Goal: Task Accomplishment & Management: Manage account settings

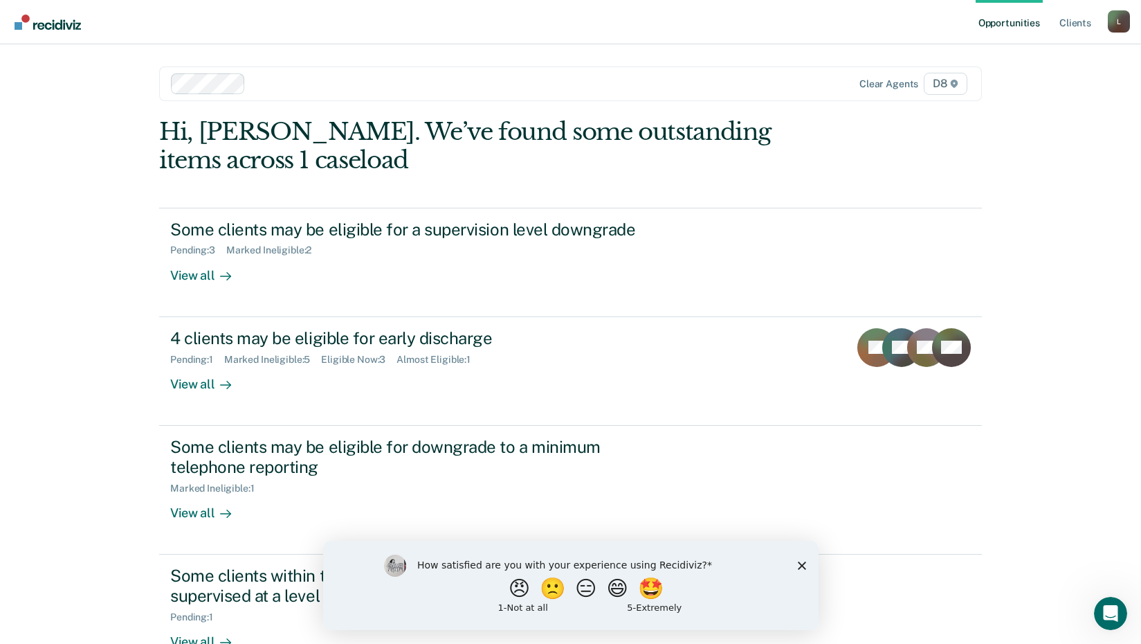
click at [804, 563] on icon "Close survey" at bounding box center [801, 565] width 8 height 8
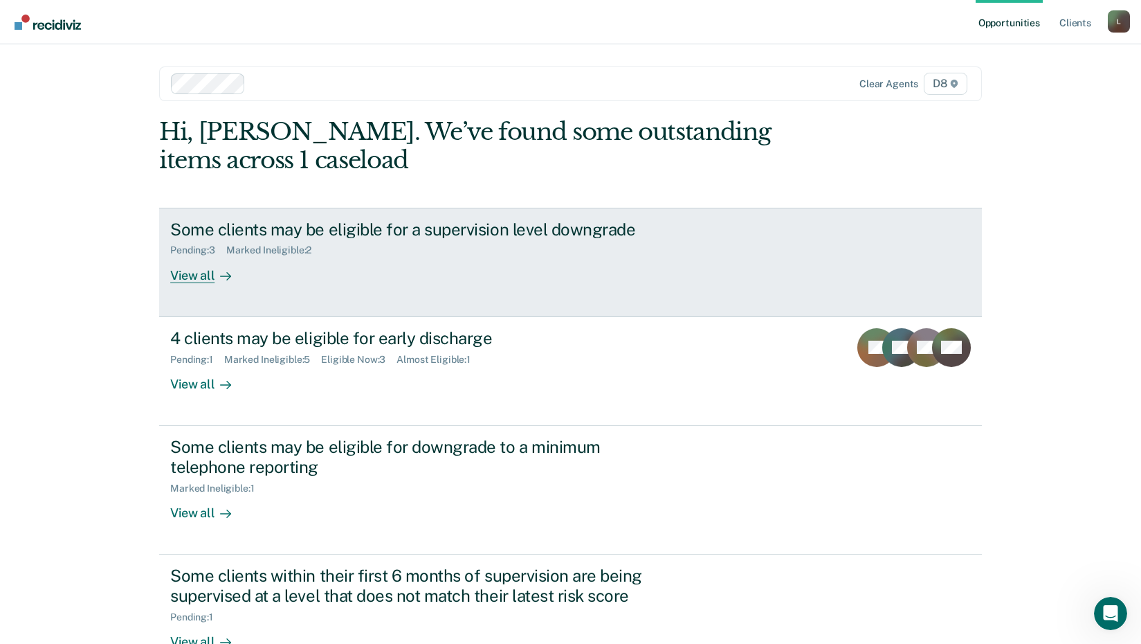
click at [288, 271] on div "Some clients may be eligible for a supervision level downgrade Pending : 3 Mark…" at bounding box center [429, 251] width 519 height 64
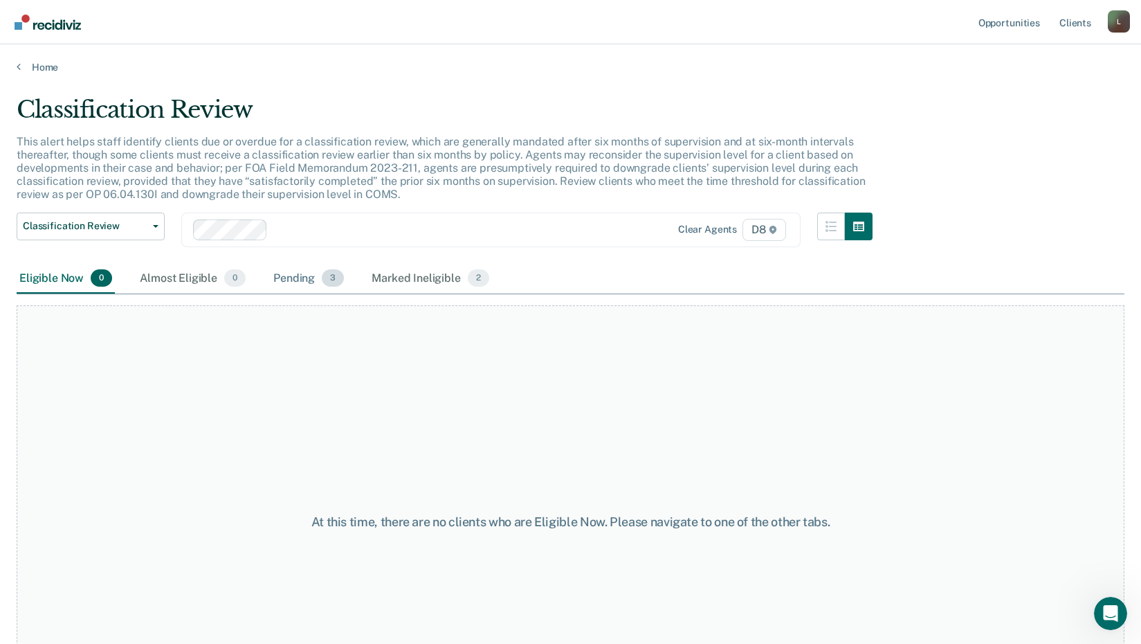
click at [298, 285] on div "Pending 3" at bounding box center [309, 279] width 76 height 30
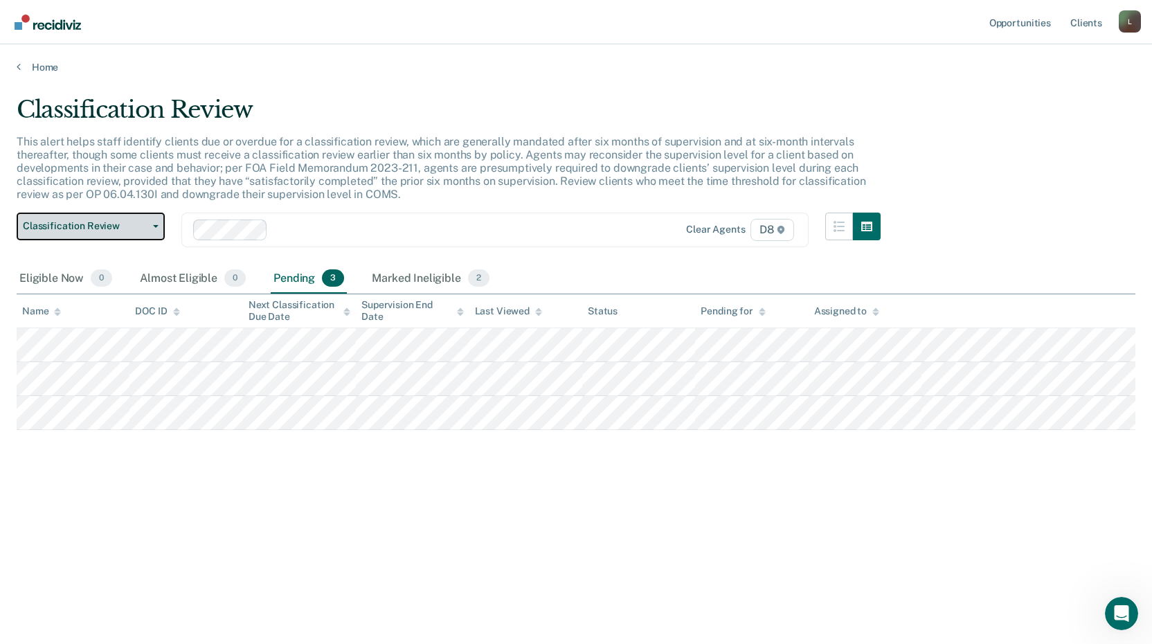
click at [110, 230] on span "Classification Review" at bounding box center [85, 226] width 125 height 12
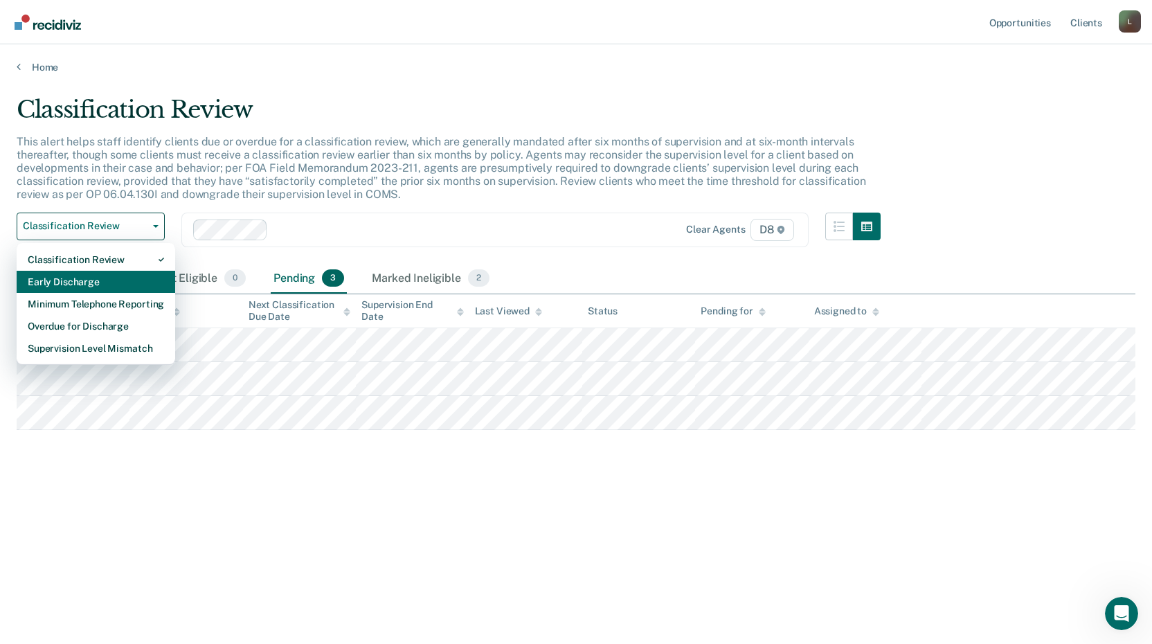
click at [92, 275] on div "Early Discharge" at bounding box center [96, 282] width 136 height 22
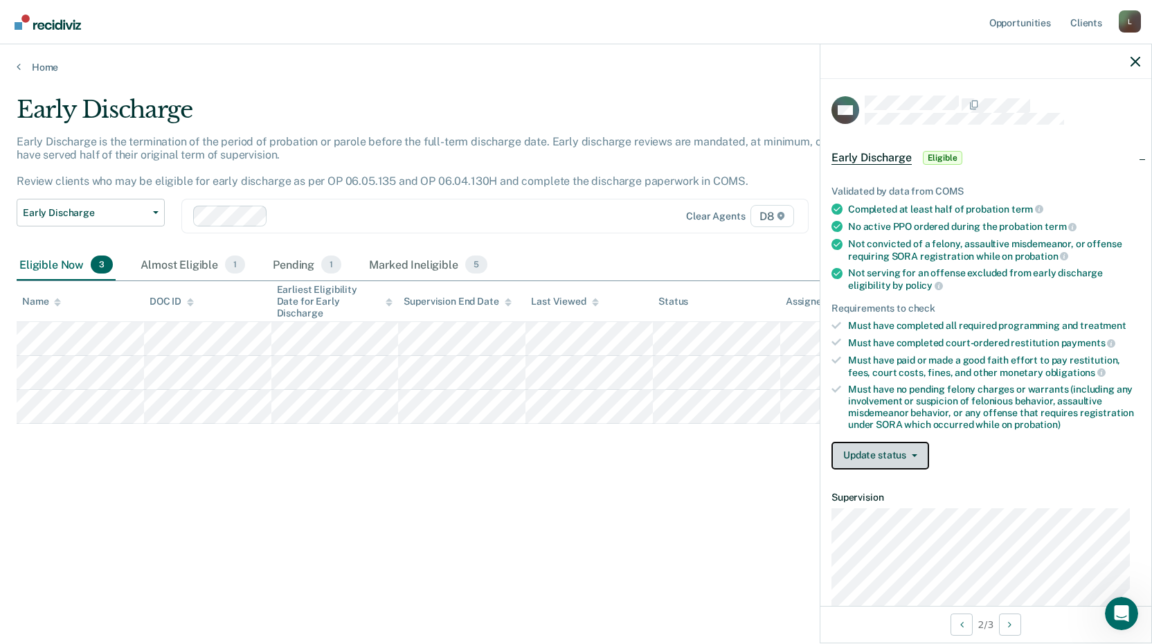
click at [886, 456] on button "Update status" at bounding box center [880, 456] width 98 height 28
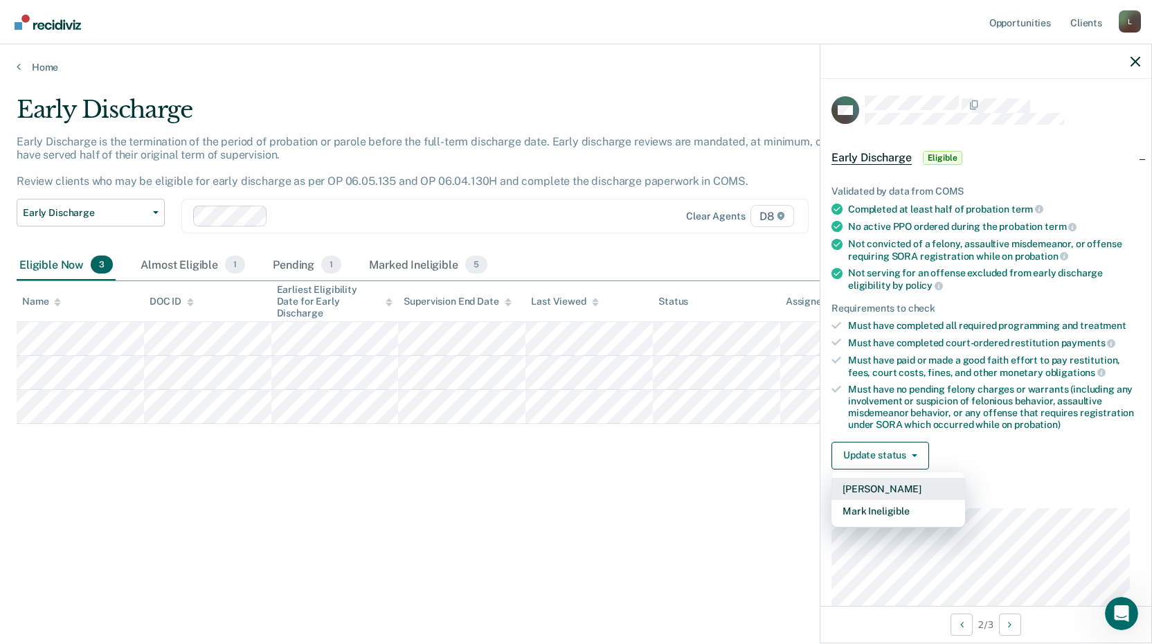
click at [869, 491] on button "[PERSON_NAME]" at bounding box center [898, 489] width 134 height 22
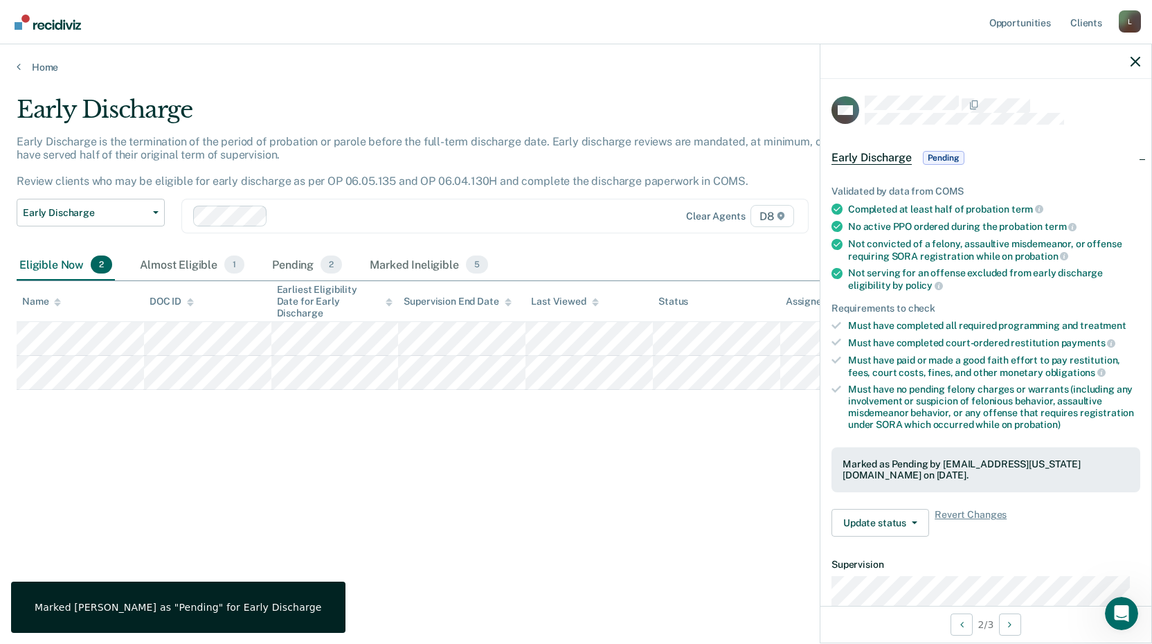
click at [723, 469] on div "Early Discharge Early Discharge is the termination of the period of probation o…" at bounding box center [576, 318] width 1118 height 444
click at [1134, 63] on icon "button" at bounding box center [1135, 62] width 10 height 10
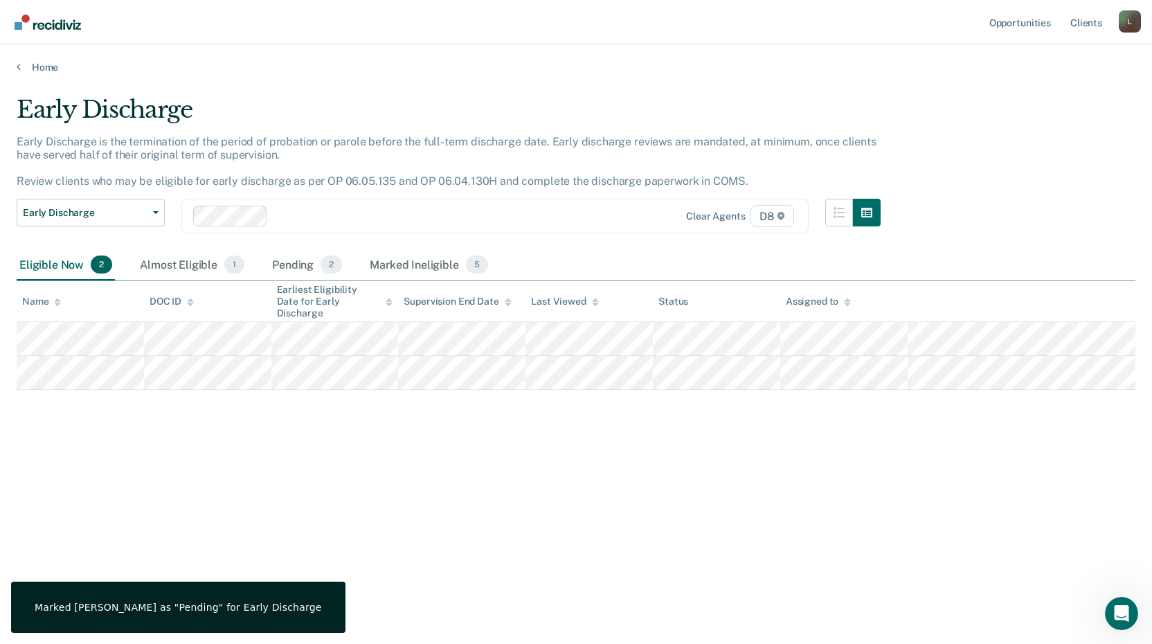
click at [573, 456] on div "Early Discharge Early Discharge is the termination of the period of probation o…" at bounding box center [576, 318] width 1118 height 444
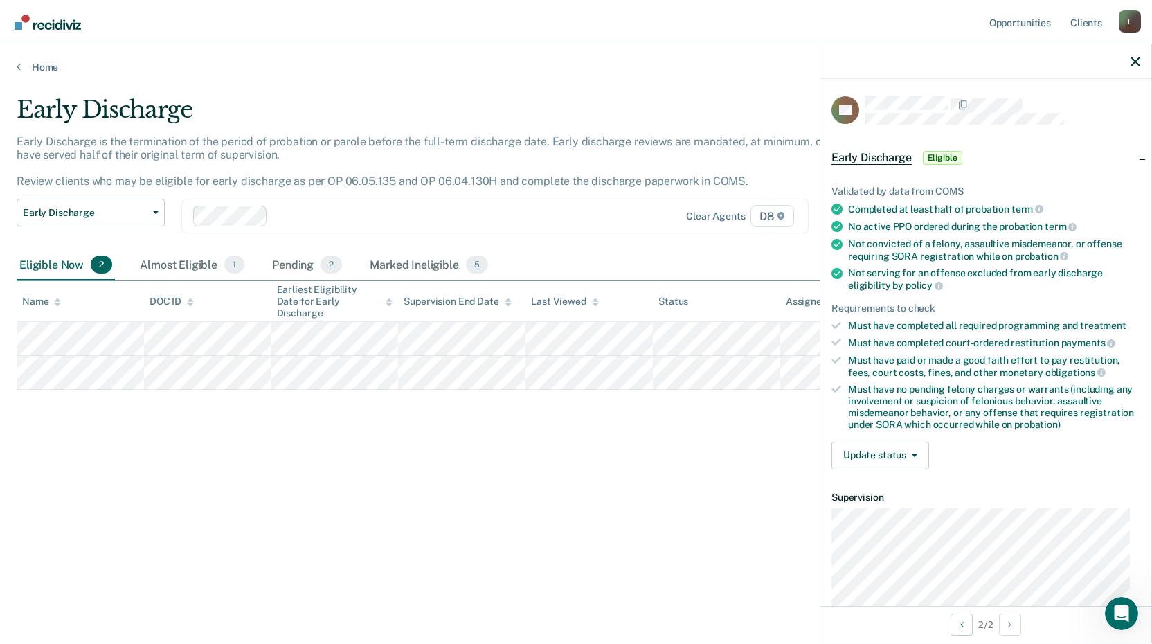
drag, startPoint x: 231, startPoint y: 383, endPoint x: 547, endPoint y: 489, distance: 333.5
click at [547, 489] on div "Early Discharge Early Discharge is the termination of the period of probation o…" at bounding box center [576, 318] width 1118 height 444
drag, startPoint x: 356, startPoint y: 511, endPoint x: 356, endPoint y: 467, distance: 43.6
click at [356, 511] on div "Early Discharge Early Discharge is the termination of the period of probation o…" at bounding box center [576, 318] width 1118 height 444
click at [866, 451] on button "Update status" at bounding box center [880, 456] width 98 height 28
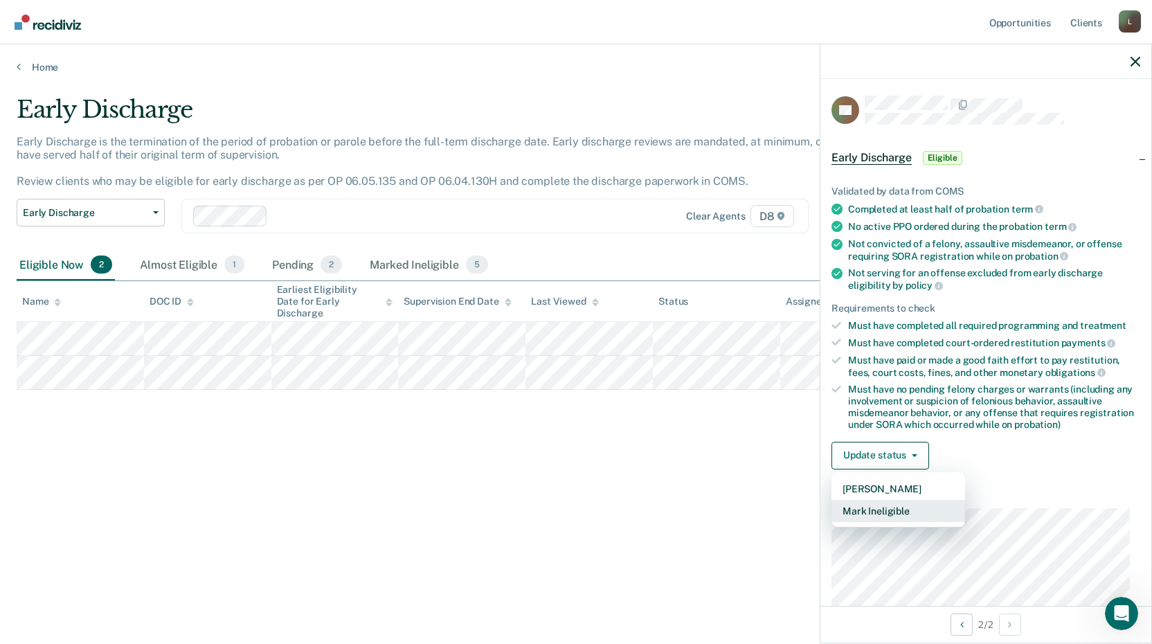
click at [893, 511] on button "Mark Ineligible" at bounding box center [898, 511] width 134 height 22
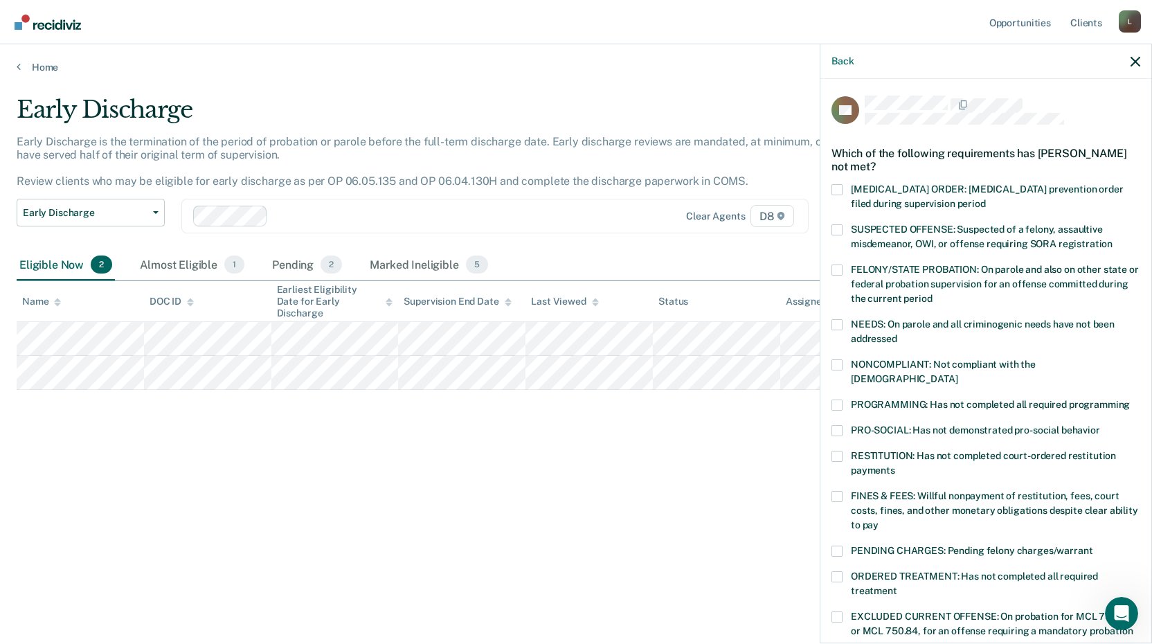
scroll to position [69, 0]
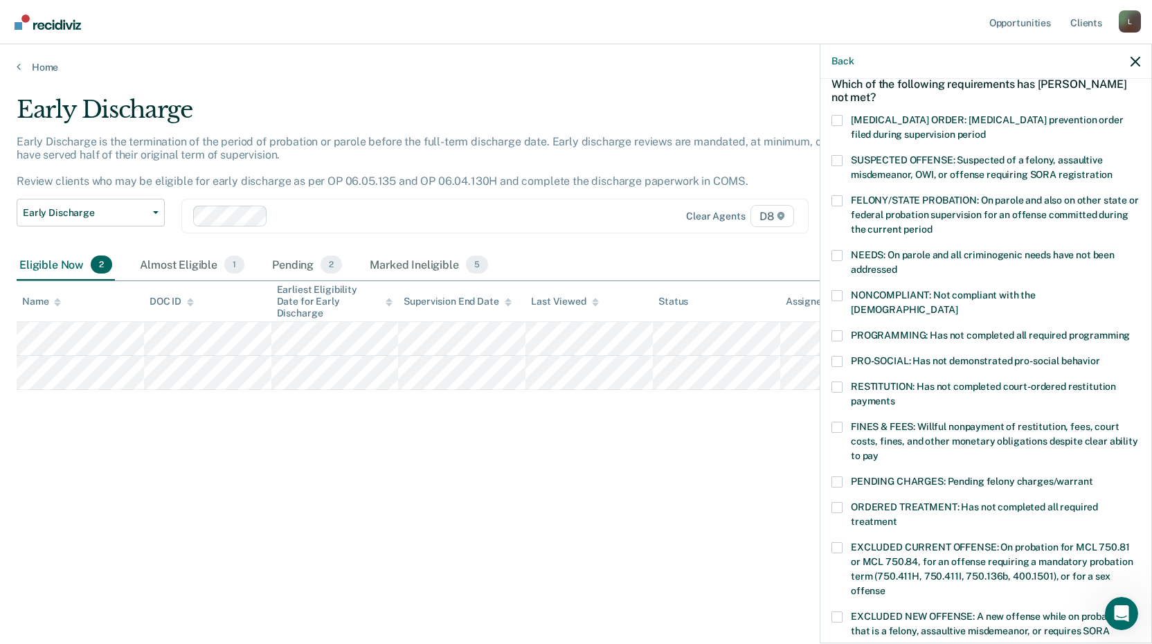
click at [907, 174] on span "SUSPECTED OFFENSE: Suspected of a felony, assaultive misdemeanor, OWI, or offen…" at bounding box center [982, 167] width 262 height 26
click at [1112, 170] on input "SUSPECTED OFFENSE: Suspected of a felony, assaultive misdemeanor, OWI, or offen…" at bounding box center [1112, 170] width 0 height 0
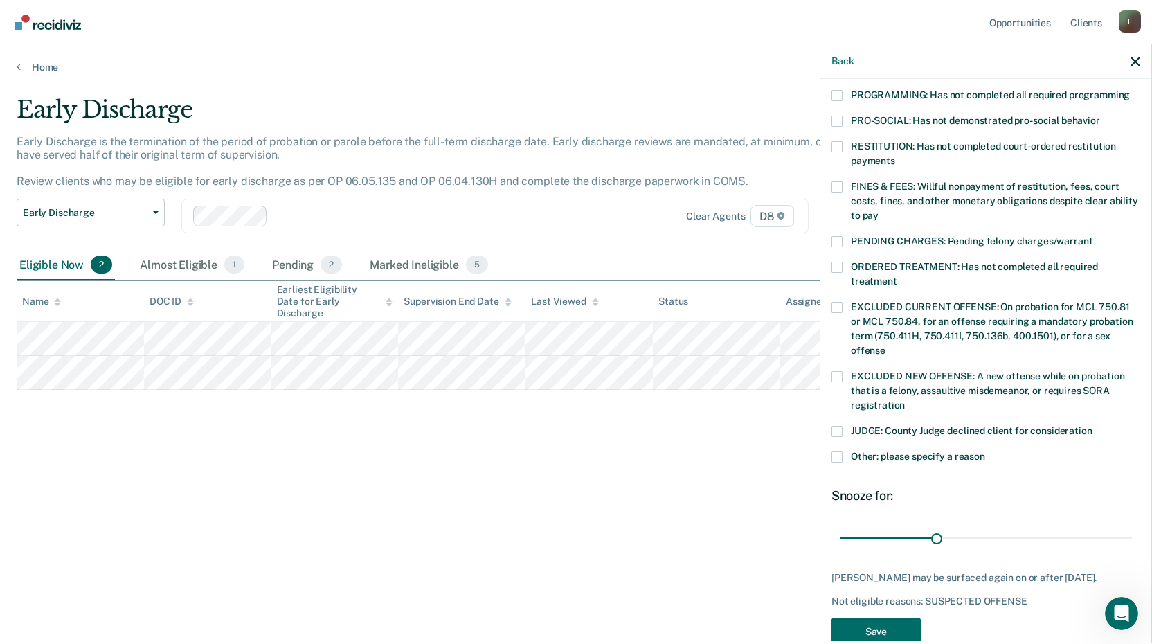
scroll to position [324, 0]
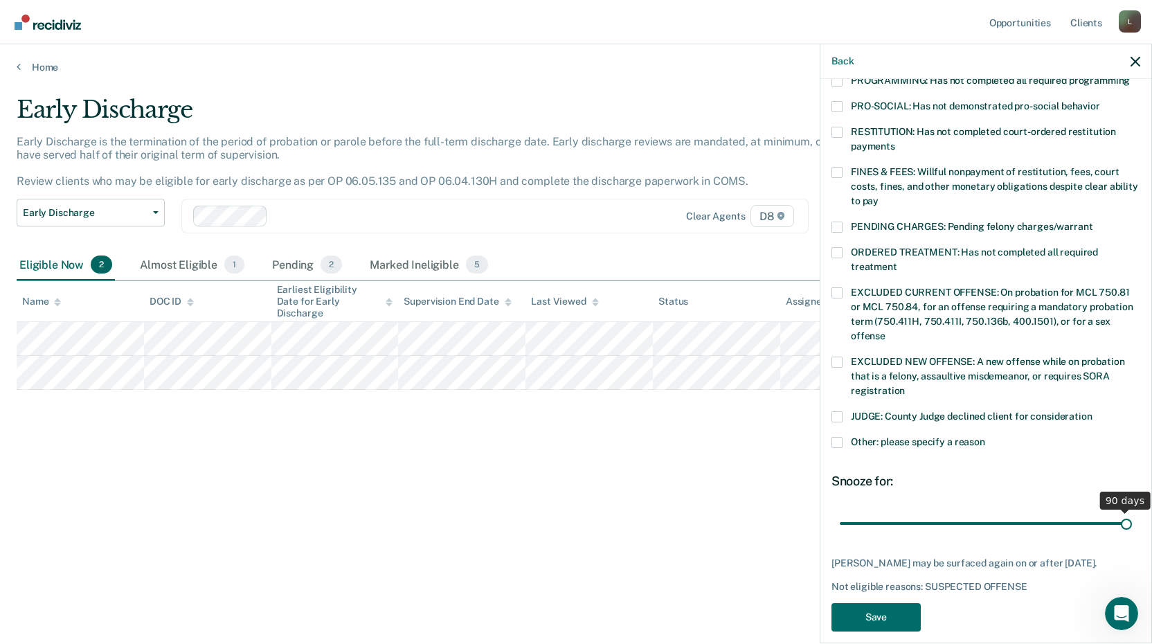
drag, startPoint x: 931, startPoint y: 507, endPoint x: 1114, endPoint y: 502, distance: 182.8
type input "90"
click at [1114, 511] on input "range" at bounding box center [985, 523] width 292 height 24
click at [877, 609] on button "Save" at bounding box center [875, 617] width 89 height 28
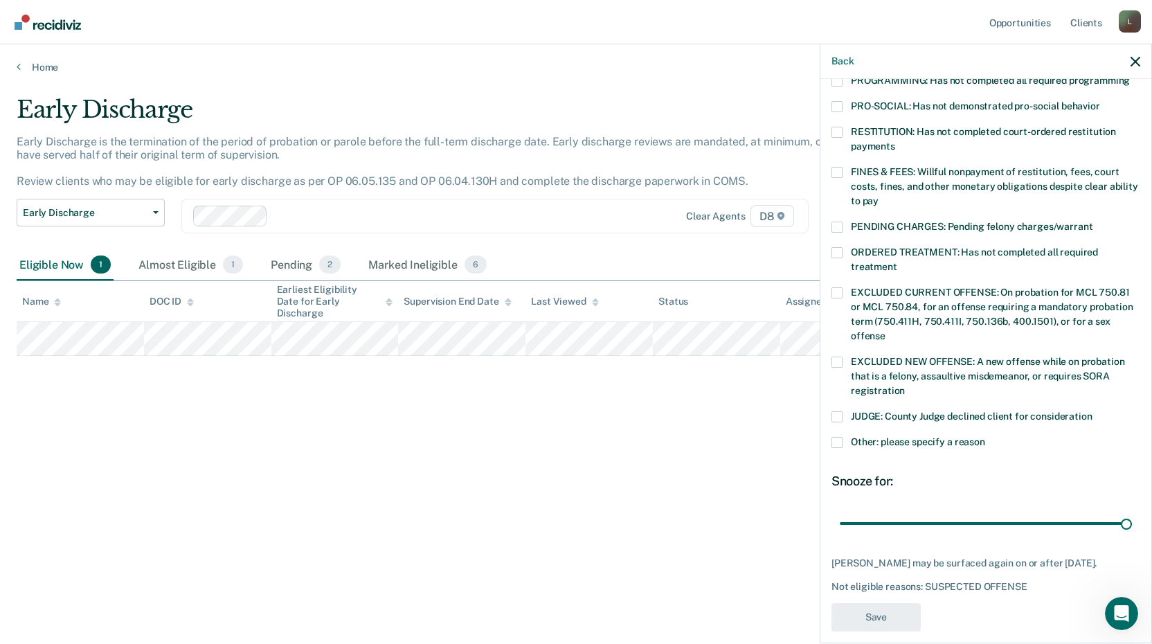
scroll to position [284, 0]
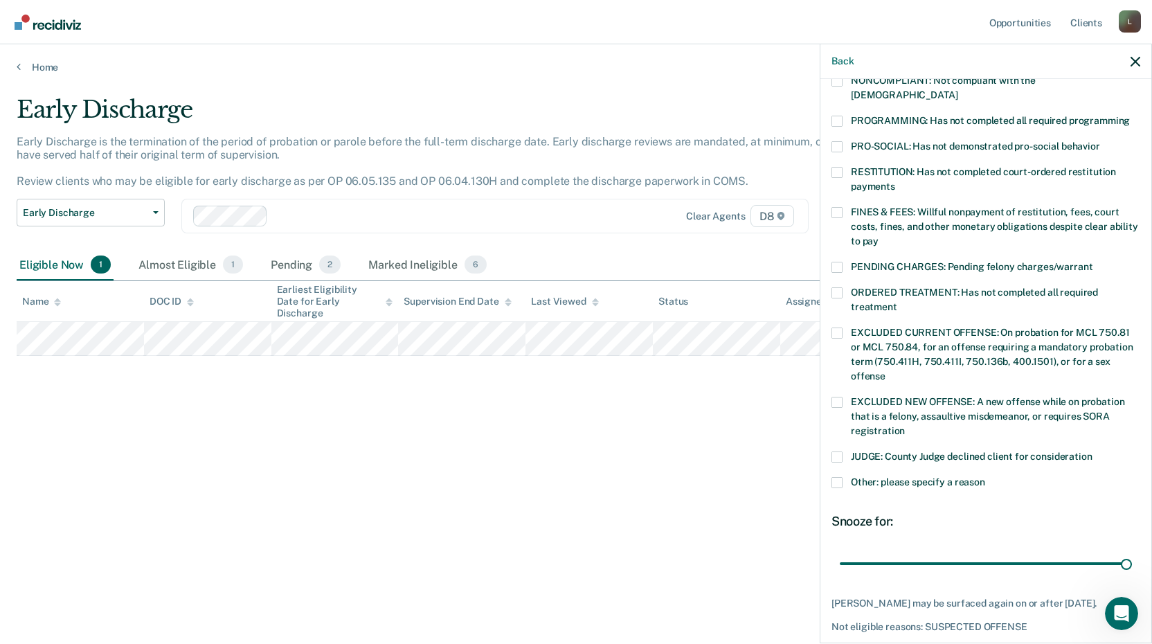
click at [752, 543] on div "Early Discharge Early Discharge is the termination of the period of probation o…" at bounding box center [576, 340] width 1118 height 489
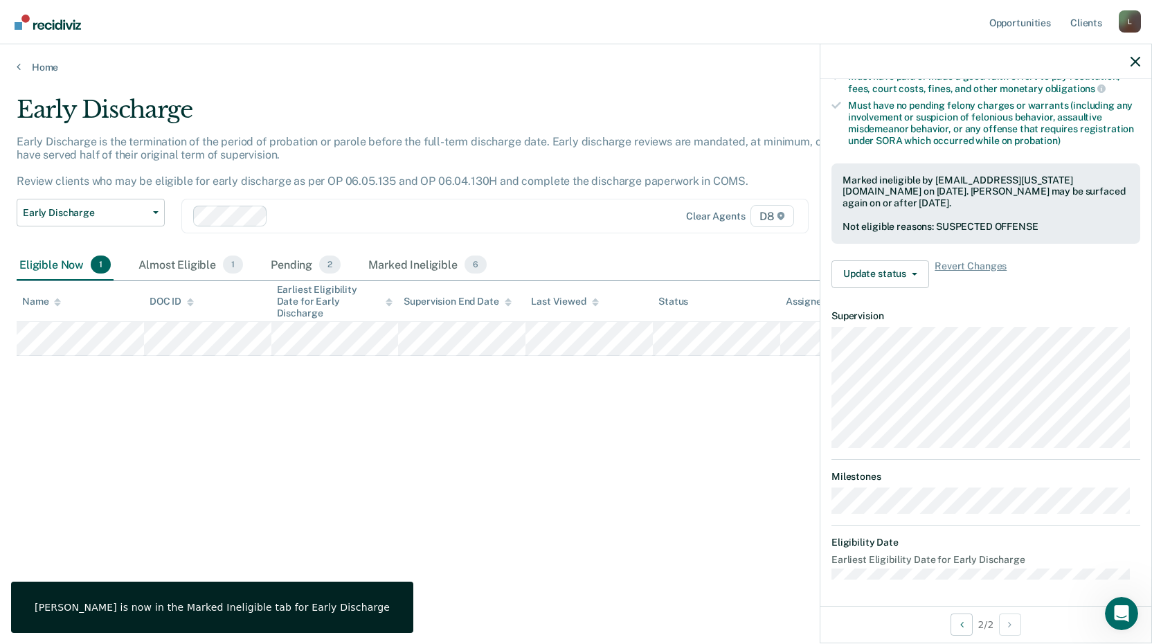
click at [744, 454] on div "Early Discharge Early Discharge is the termination of the period of probation o…" at bounding box center [576, 318] width 1118 height 444
click at [1134, 64] on icon "button" at bounding box center [1135, 62] width 10 height 10
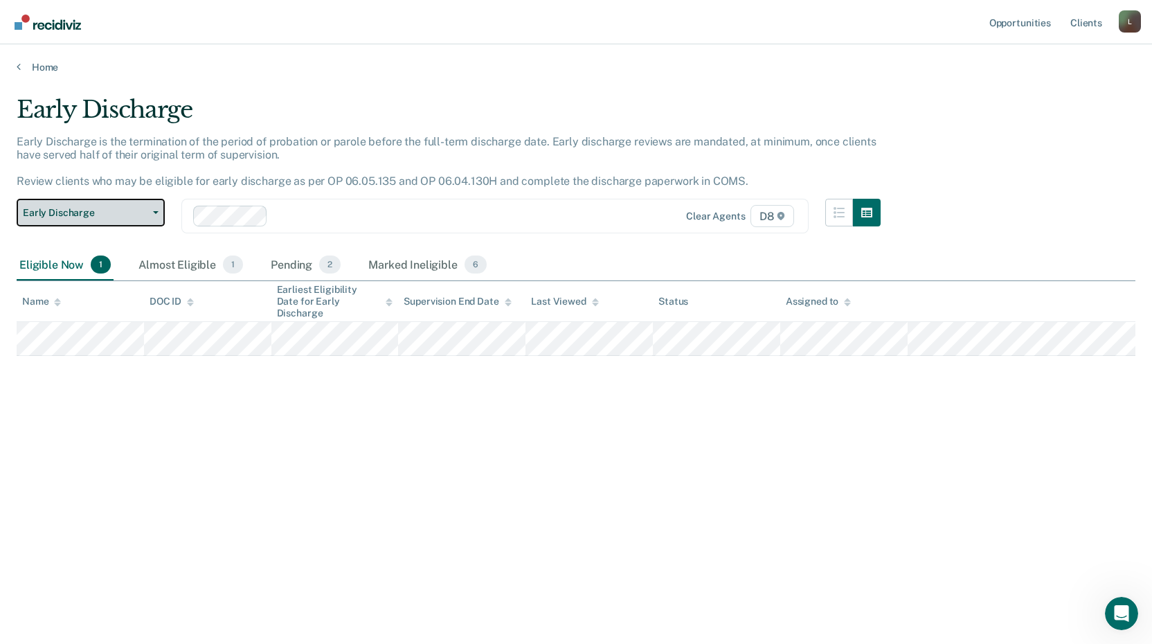
click at [78, 216] on span "Early Discharge" at bounding box center [85, 213] width 125 height 12
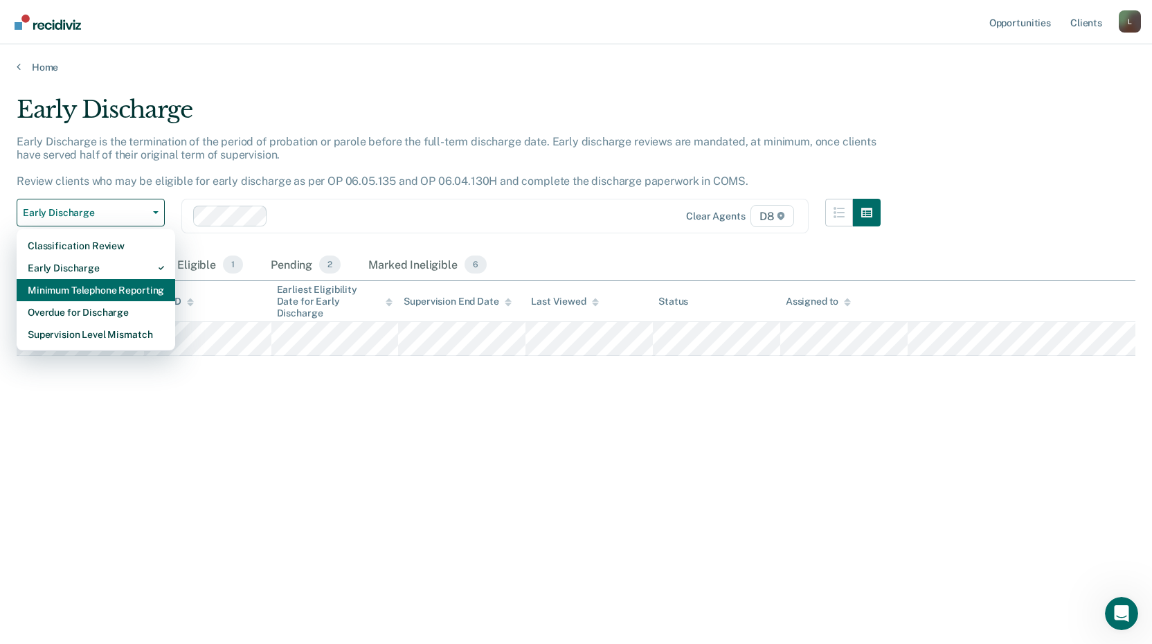
click at [79, 290] on div "Minimum Telephone Reporting" at bounding box center [96, 290] width 136 height 22
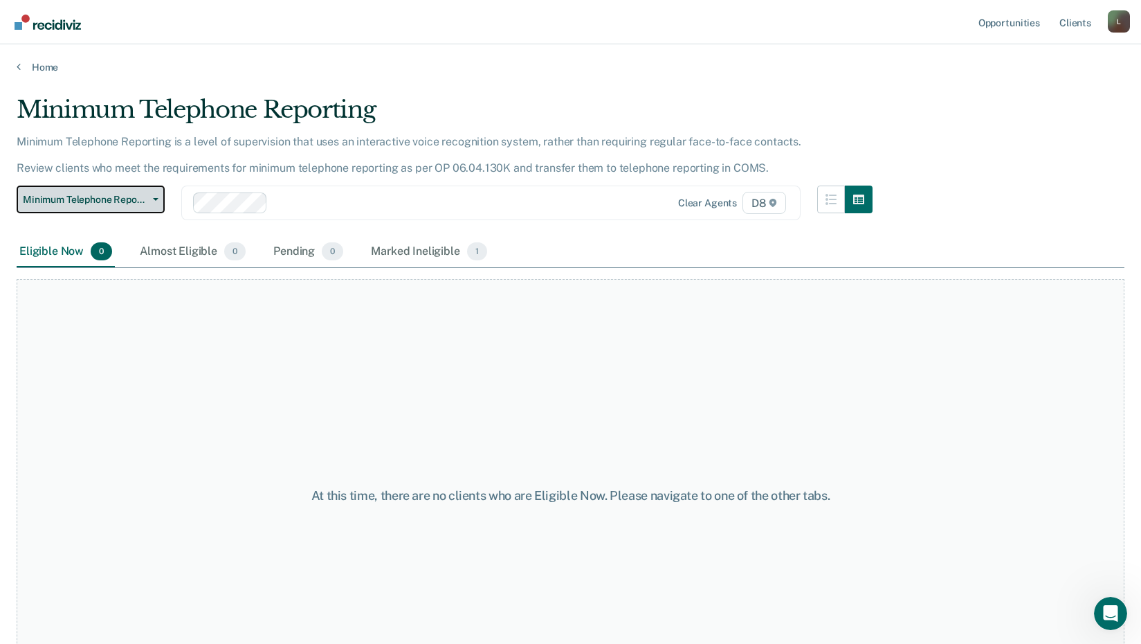
click at [107, 205] on span "Minimum Telephone Reporting" at bounding box center [85, 200] width 125 height 12
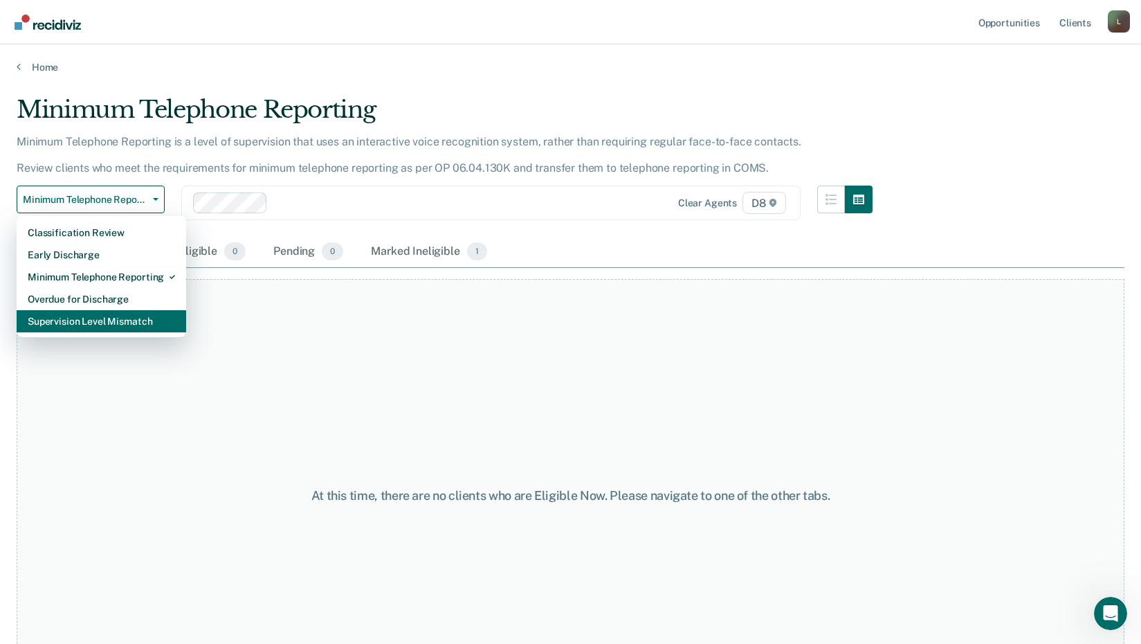
click at [105, 320] on div "Supervision Level Mismatch" at bounding box center [101, 321] width 147 height 22
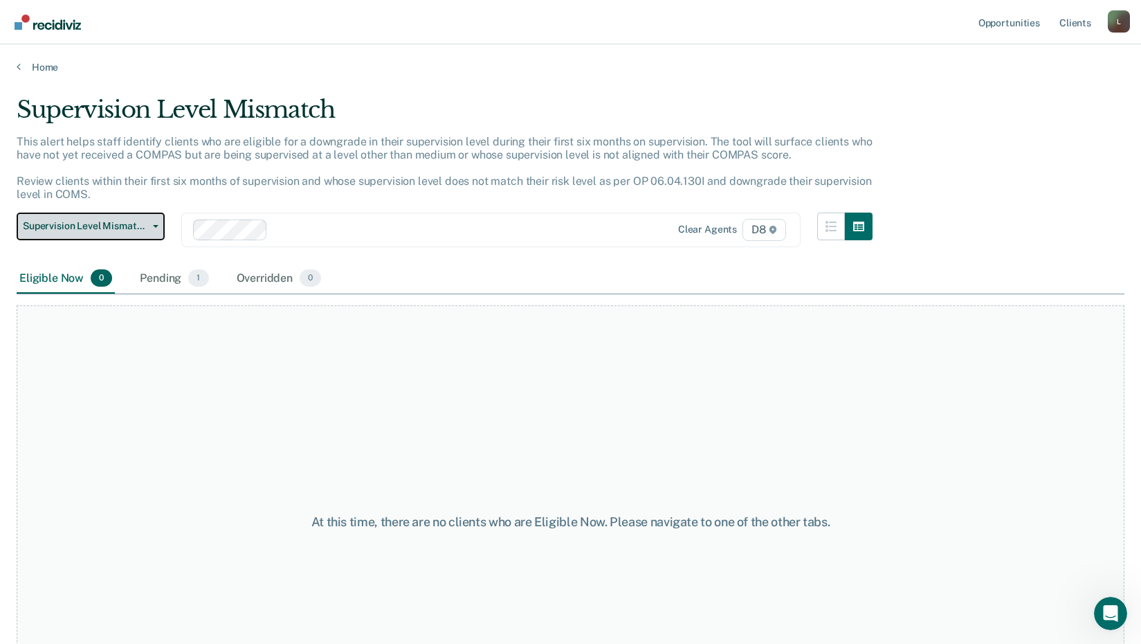
click at [102, 223] on span "Supervision Level Mismatch" at bounding box center [85, 226] width 125 height 12
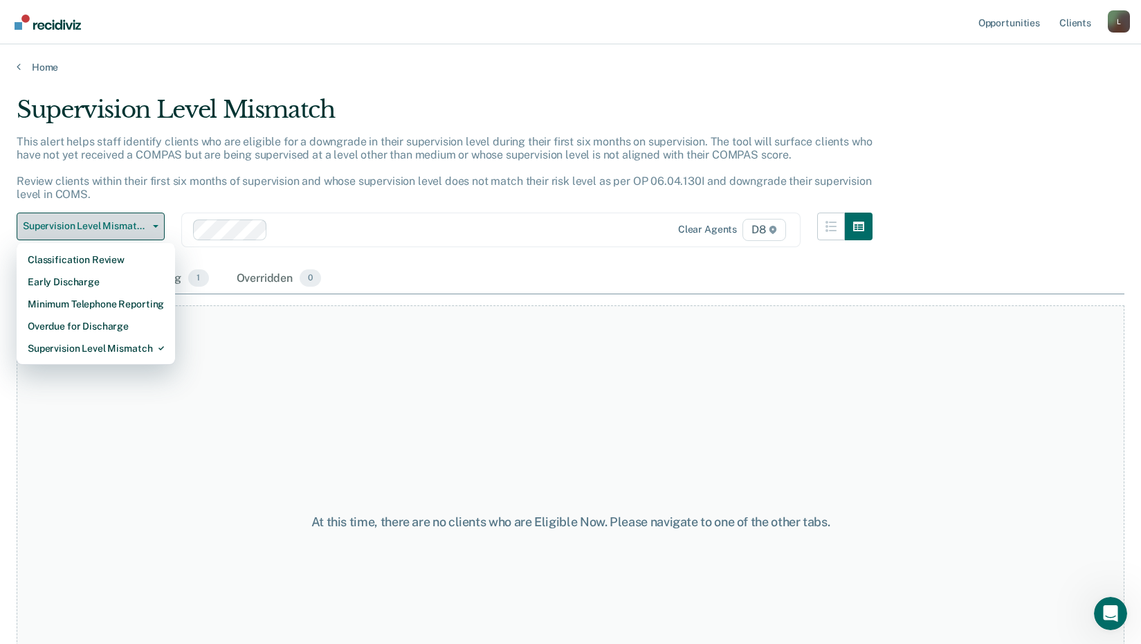
click at [107, 214] on button "Supervision Level Mismatch" at bounding box center [91, 226] width 148 height 28
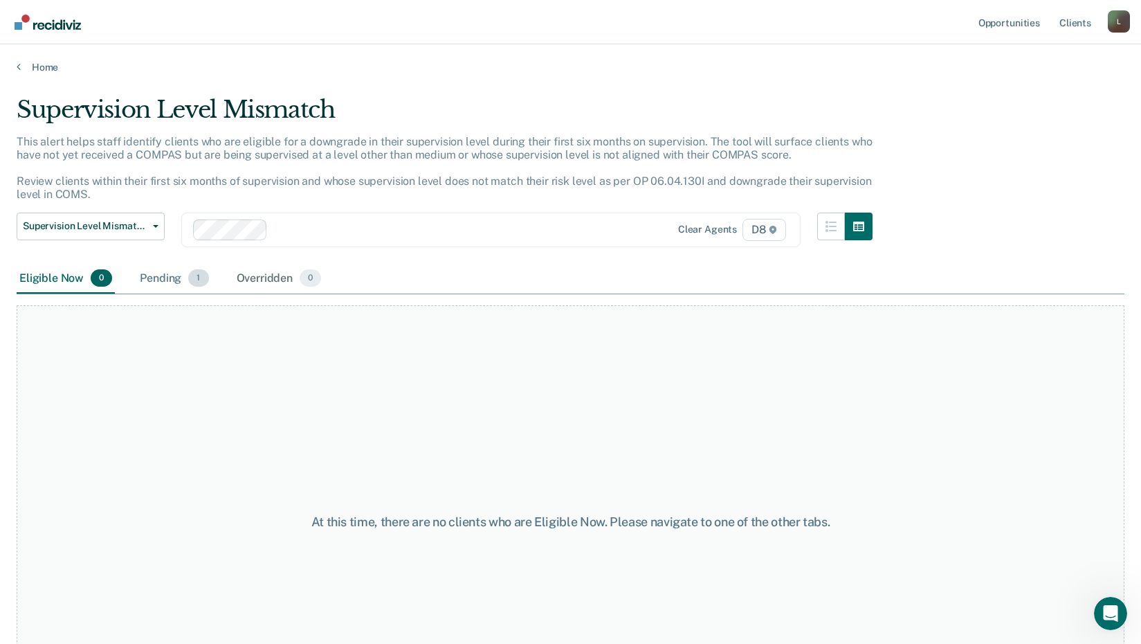
click at [153, 275] on div "Pending 1" at bounding box center [174, 279] width 74 height 30
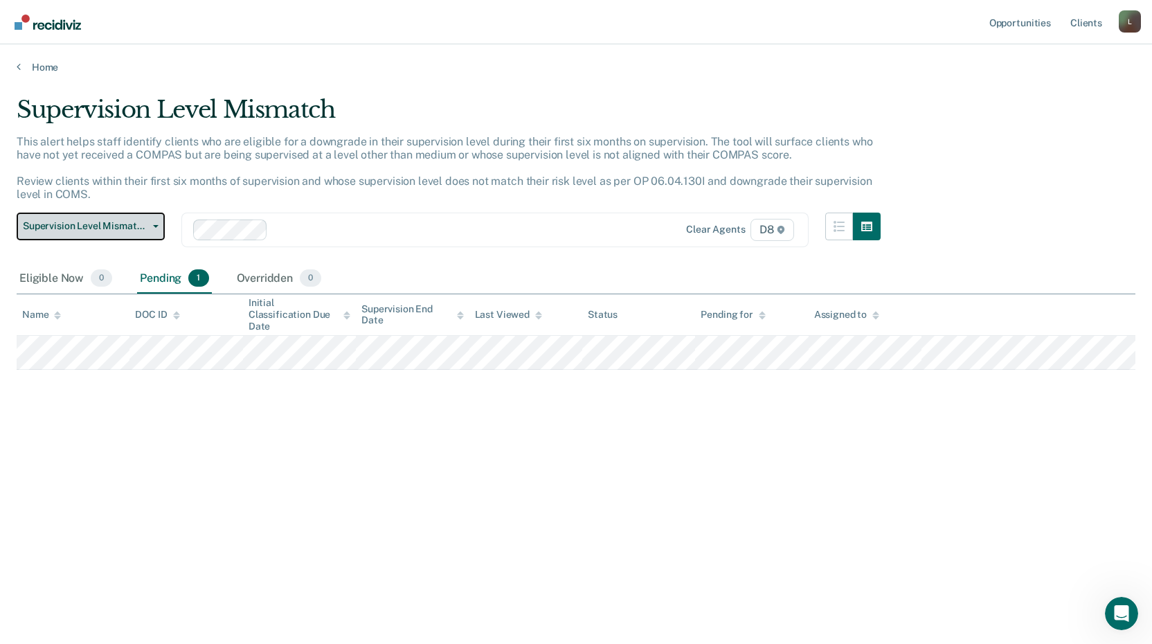
click at [134, 227] on span "Supervision Level Mismatch" at bounding box center [85, 226] width 125 height 12
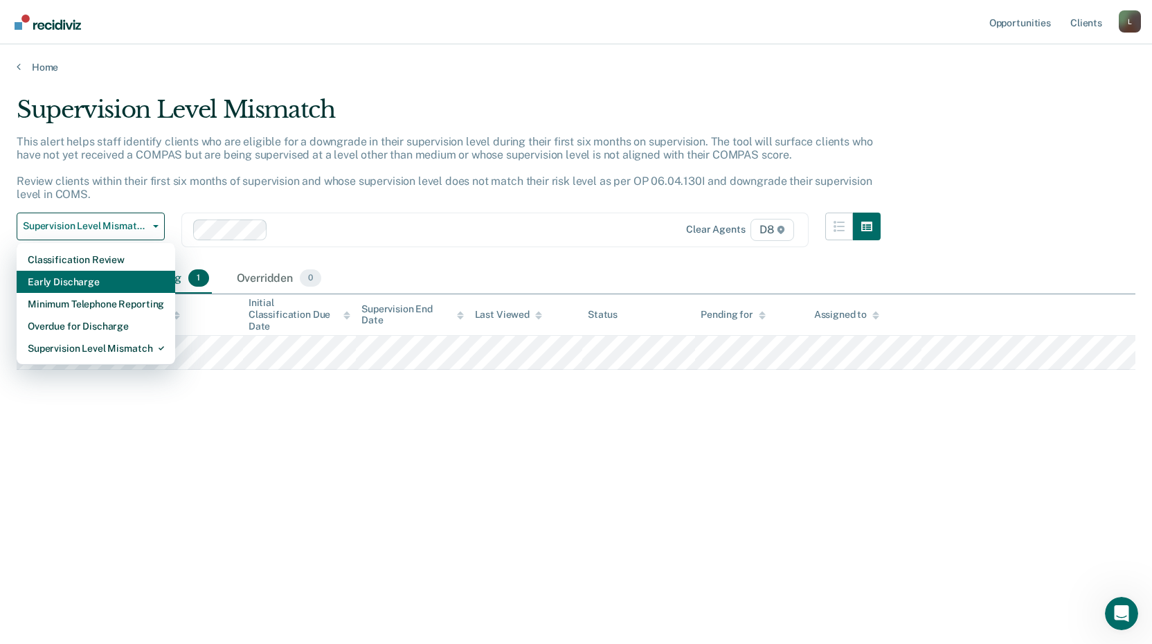
click at [106, 280] on div "Early Discharge" at bounding box center [96, 282] width 136 height 22
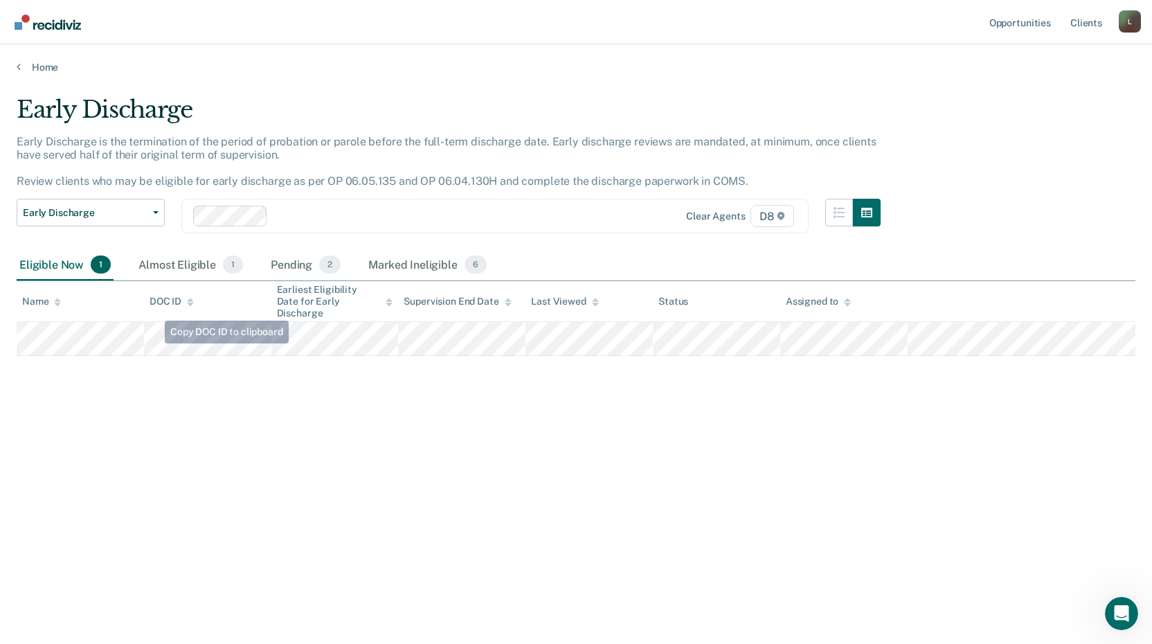
click at [155, 374] on div "Early Discharge Early Discharge is the termination of the period of probation o…" at bounding box center [576, 318] width 1118 height 444
click at [194, 270] on div "Almost Eligible 1" at bounding box center [191, 265] width 110 height 30
click at [636, 389] on div "Early Discharge Early Discharge is the termination of the period of probation o…" at bounding box center [576, 318] width 1118 height 444
